Goal: Transaction & Acquisition: Purchase product/service

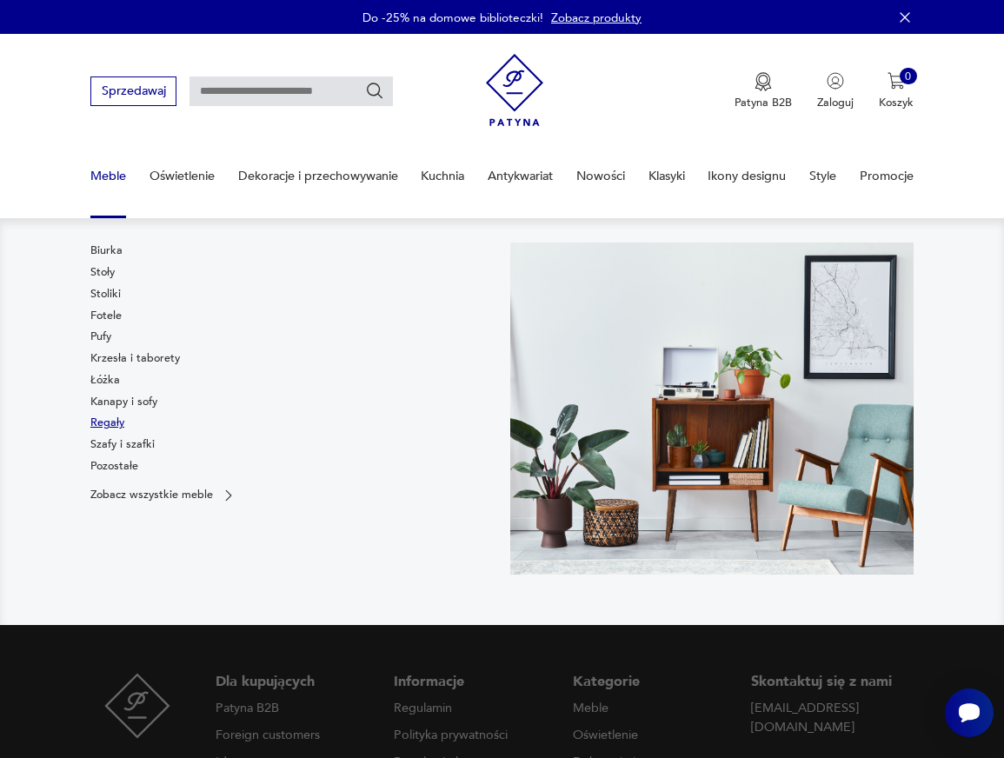
click at [115, 426] on link "Regały" at bounding box center [107, 423] width 34 height 16
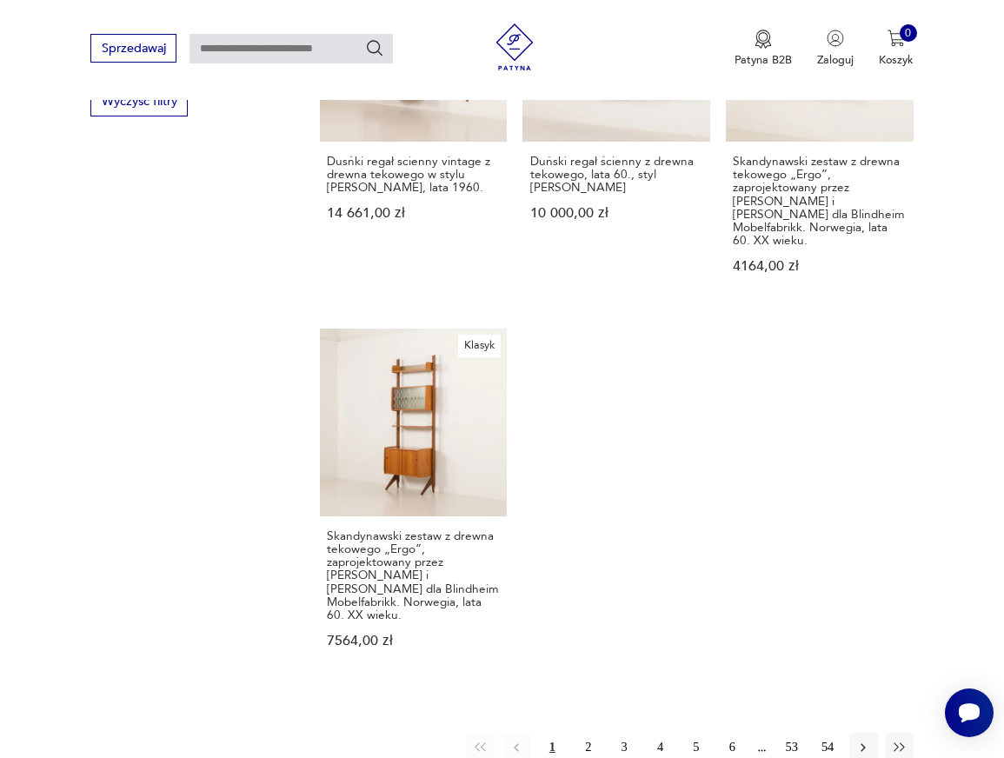
scroll to position [2101, 0]
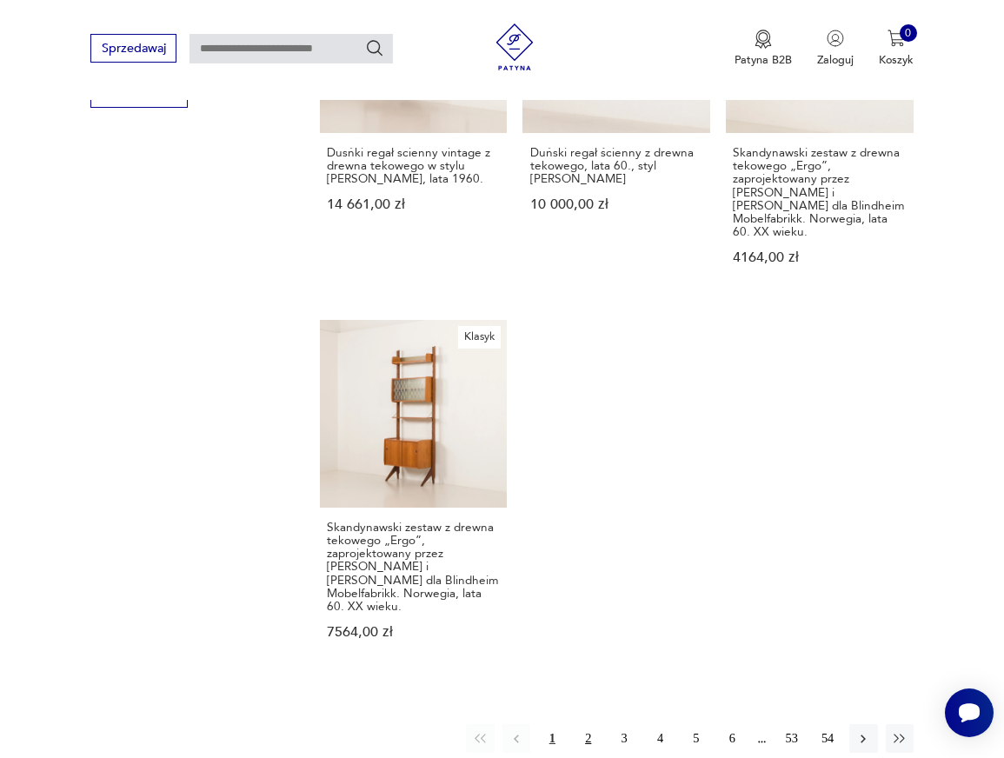
click at [585, 724] on button "2" at bounding box center [589, 738] width 28 height 28
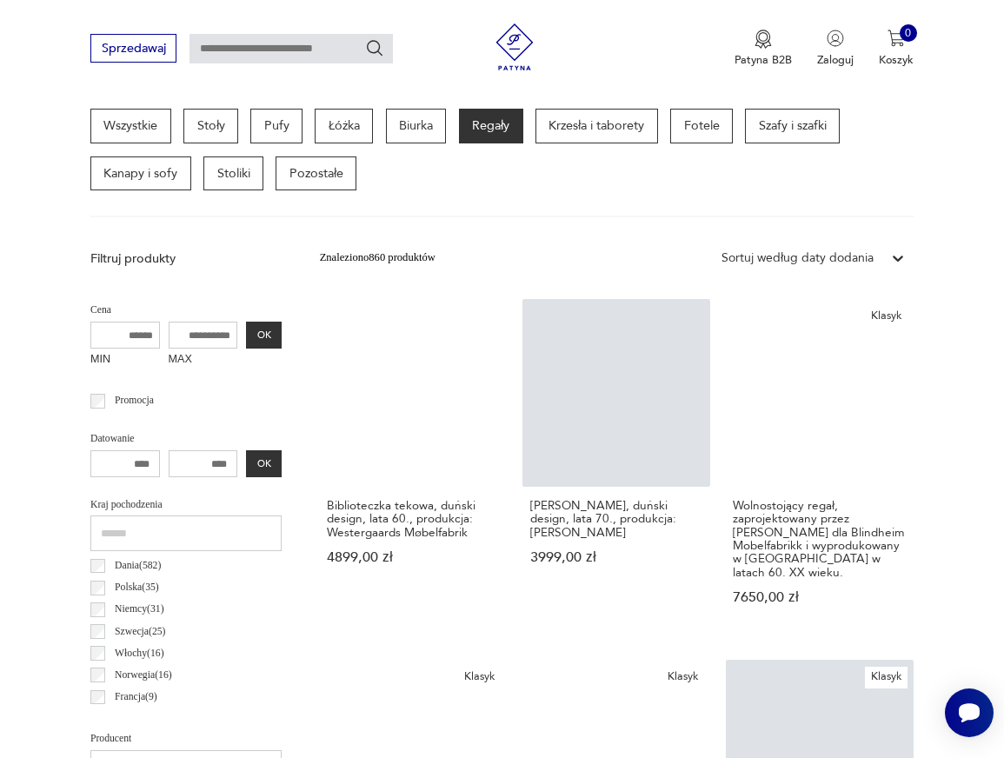
scroll to position [404, 0]
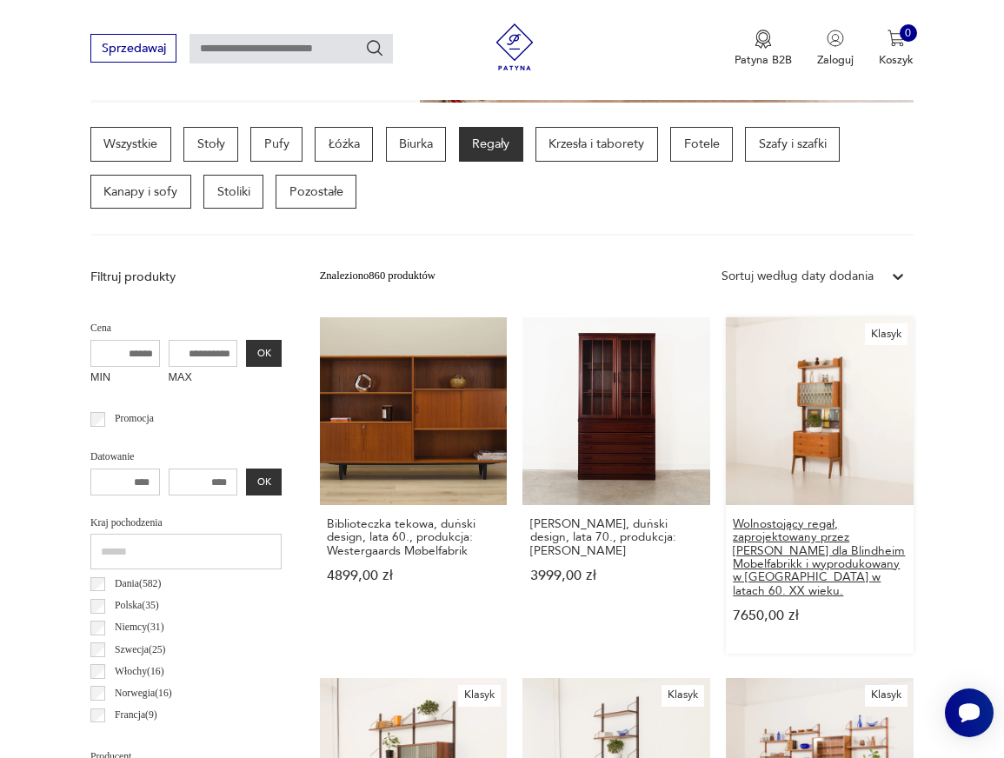
click at [797, 577] on h3 "Wolnostojący regał, zaprojektowany przez [PERSON_NAME] dla Blindheim Mobelfabri…" at bounding box center [820, 557] width 174 height 80
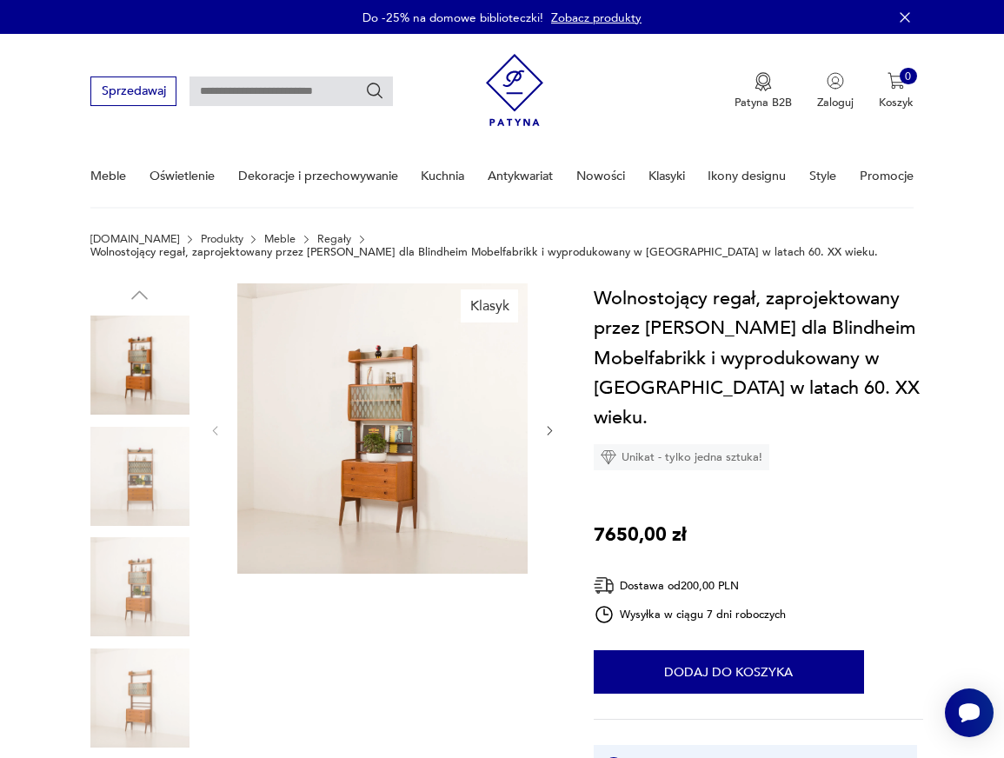
click at [115, 477] on img at bounding box center [139, 476] width 99 height 99
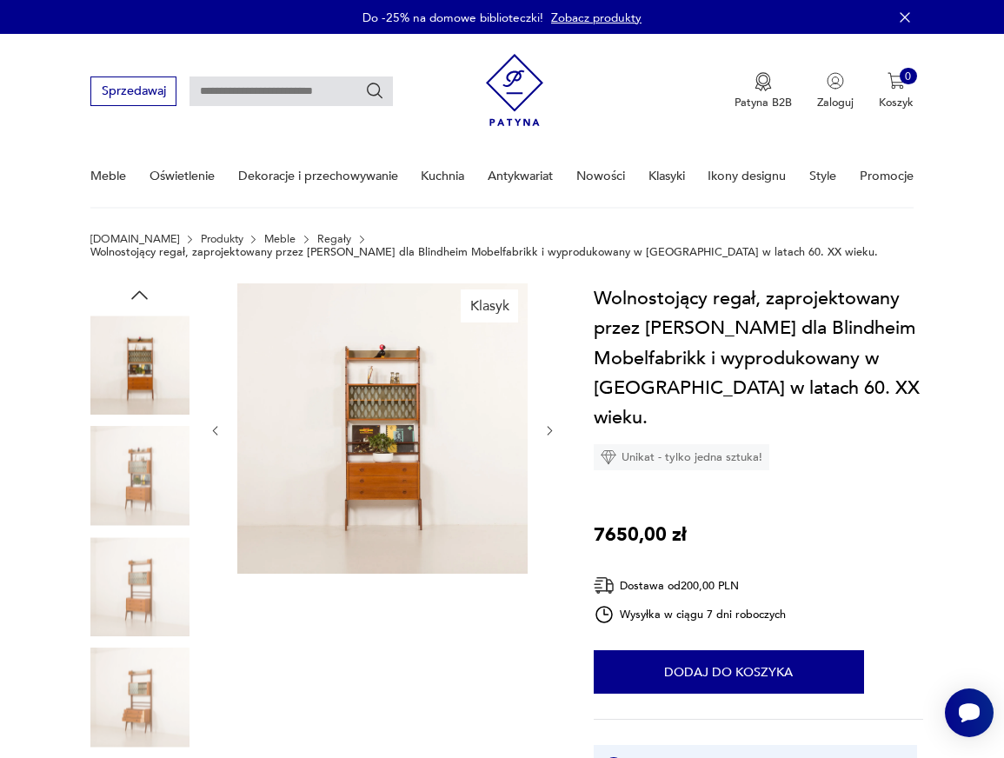
click at [130, 508] on img at bounding box center [139, 476] width 99 height 99
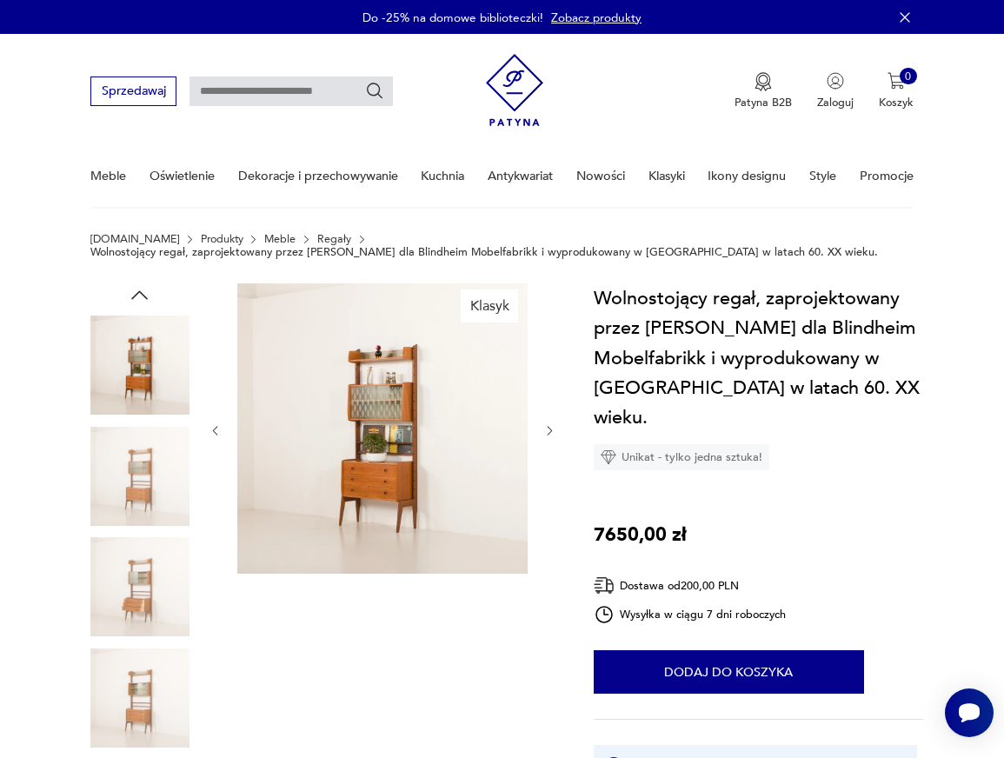
click at [142, 531] on div at bounding box center [139, 533] width 99 height 435
